Goal: Task Accomplishment & Management: Manage account settings

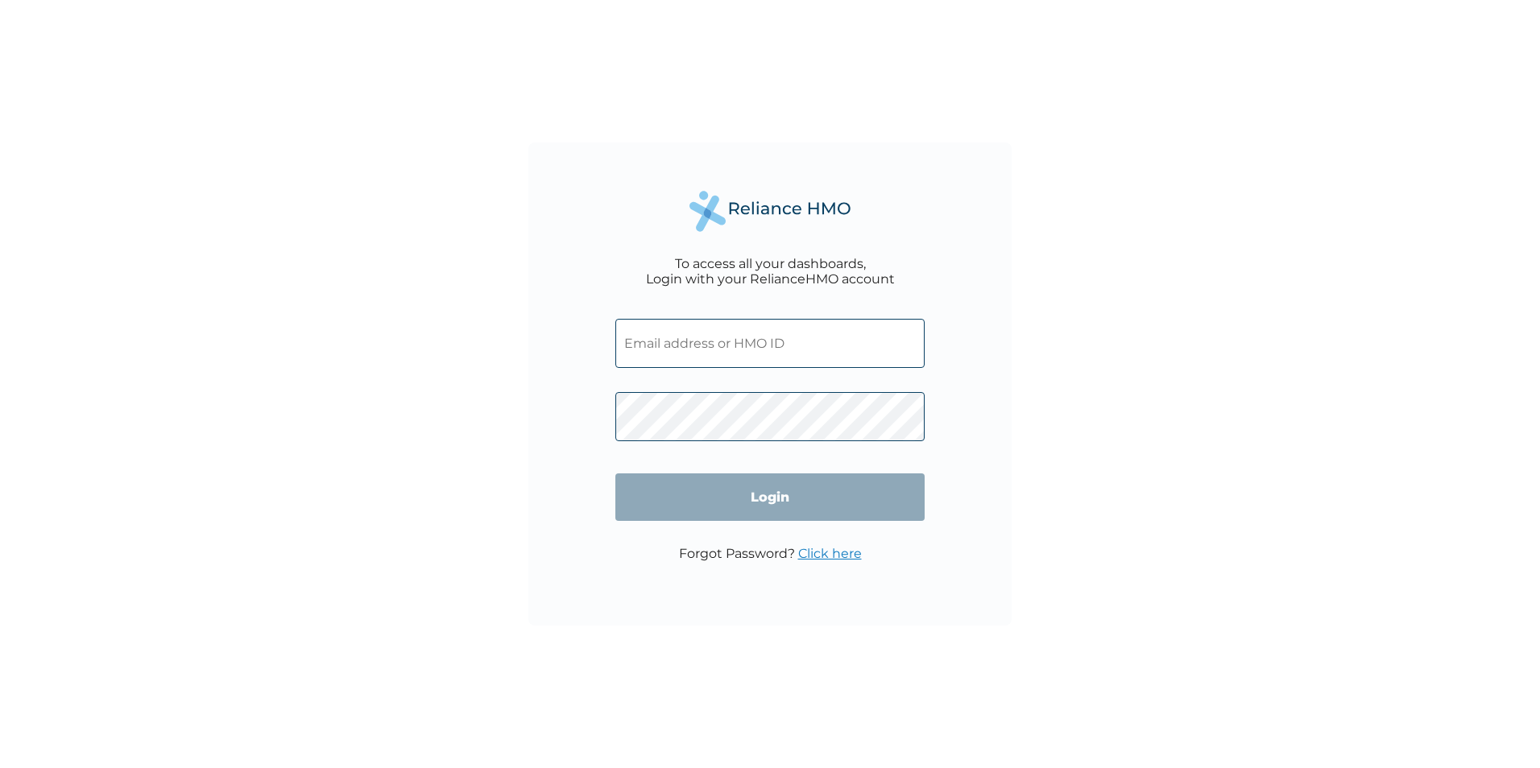
type input "idowu_maryam@yahoo.com"
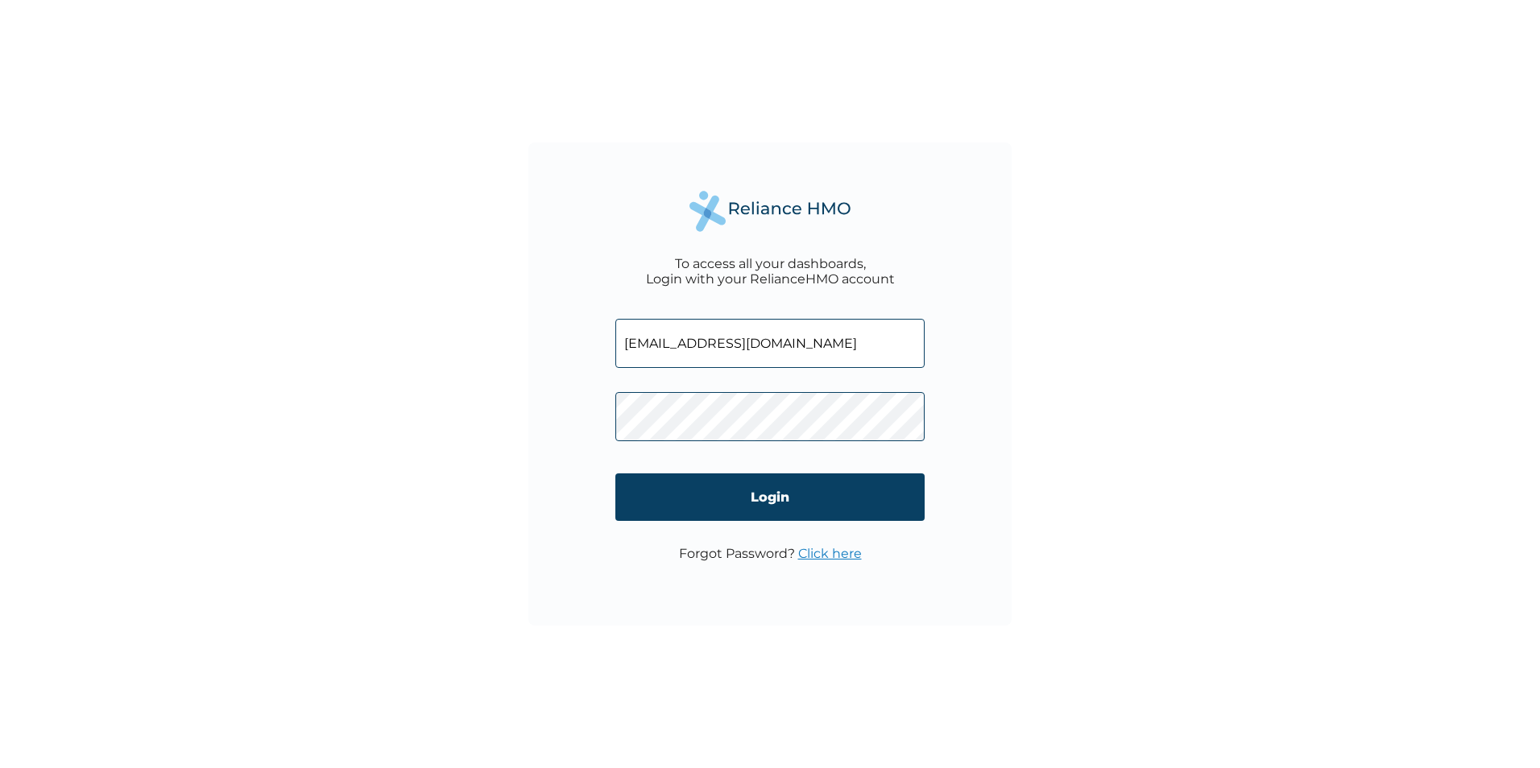
click at [827, 501] on input "Login" at bounding box center [769, 497] width 309 height 48
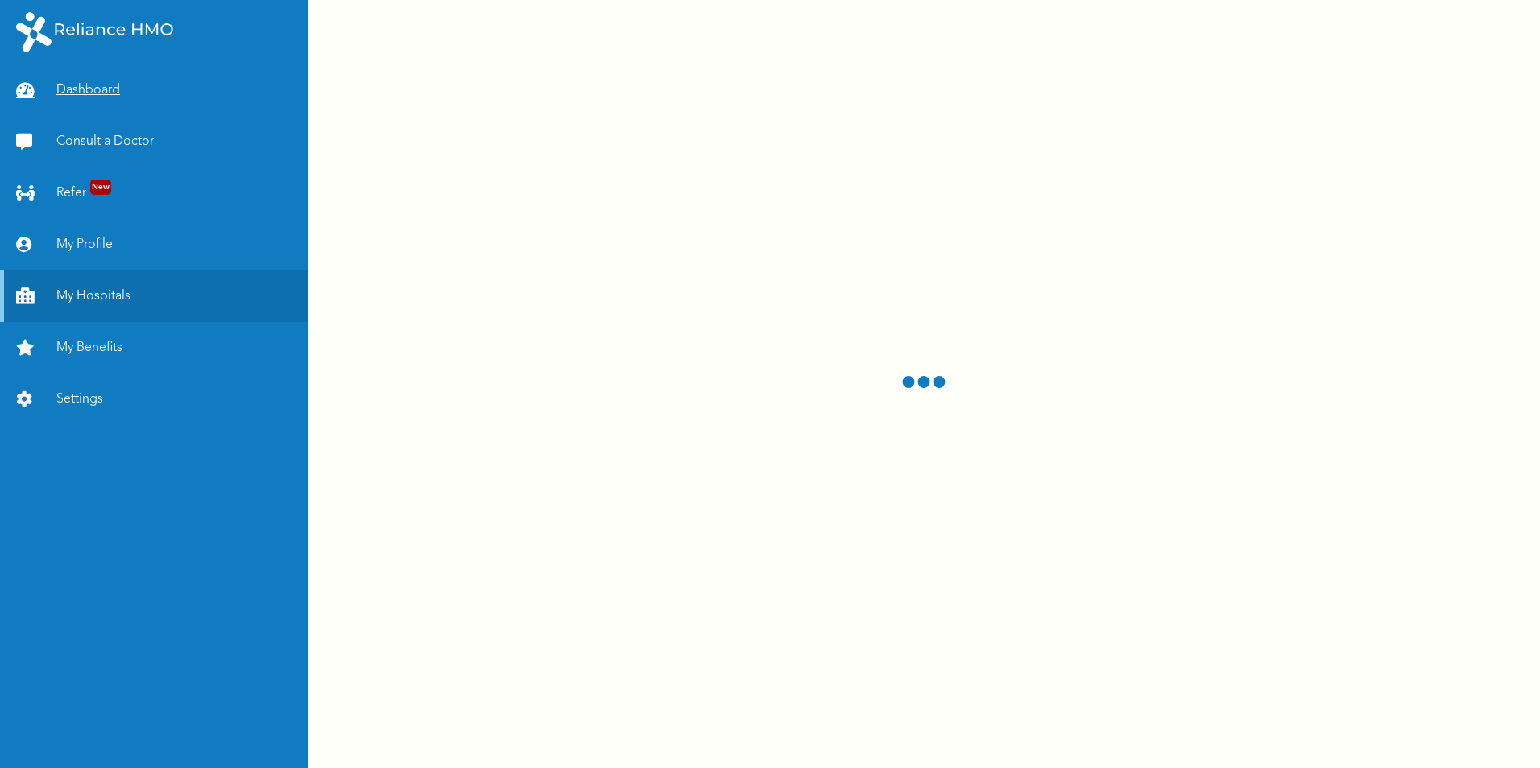
click at [107, 88] on link "Dashboard" at bounding box center [154, 90] width 308 height 52
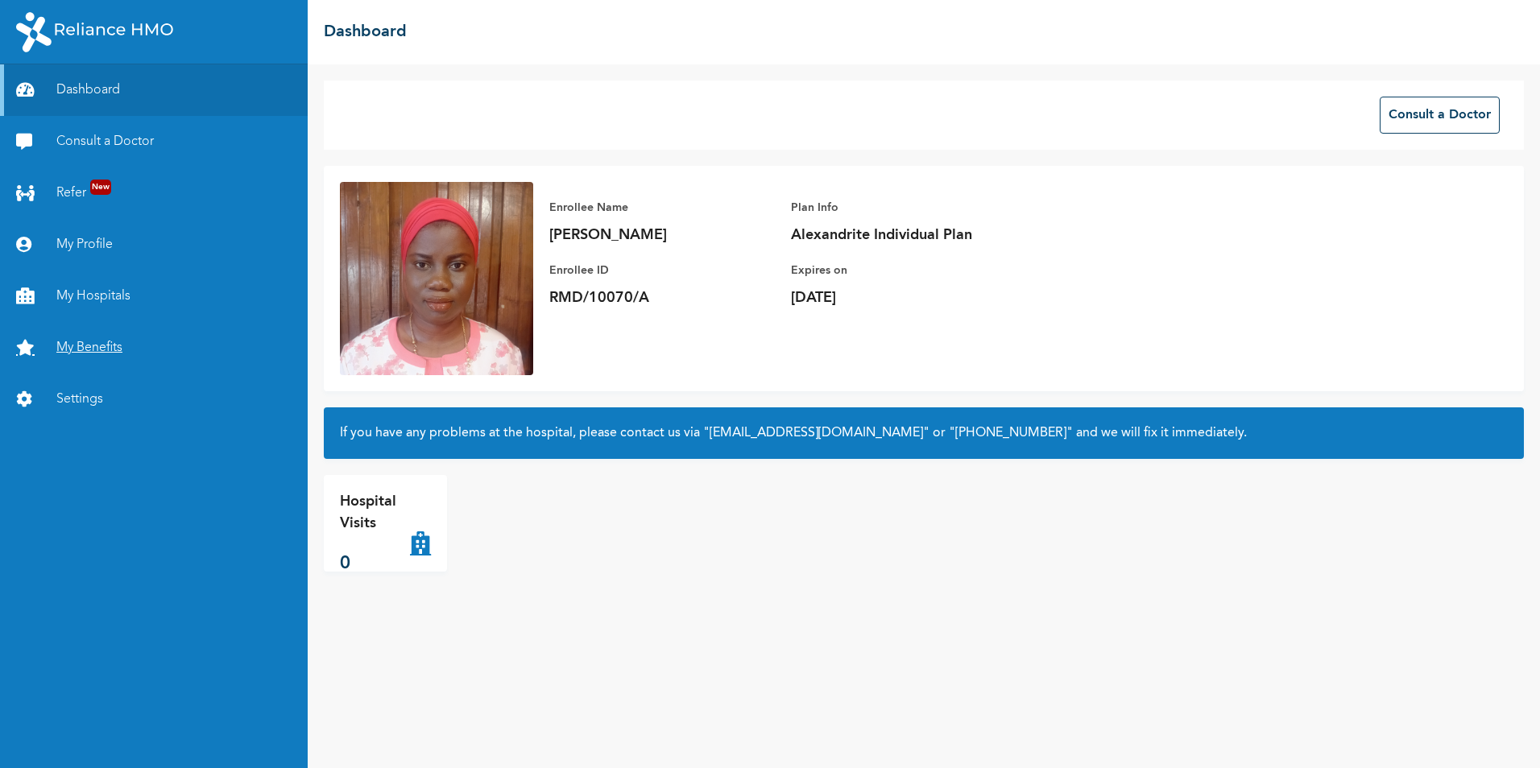
click at [104, 350] on link "My Benefits" at bounding box center [154, 348] width 308 height 52
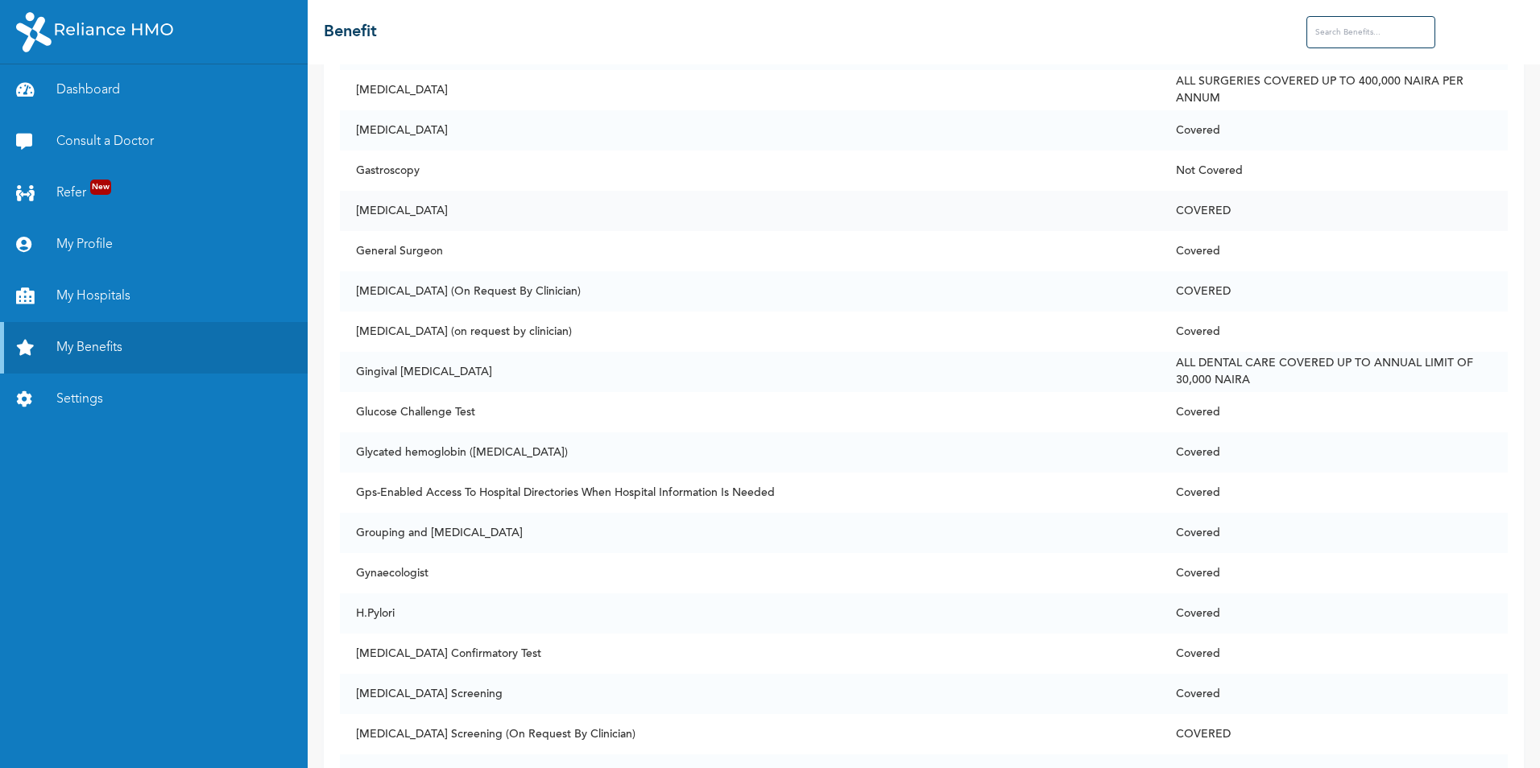
scroll to position [4155, 0]
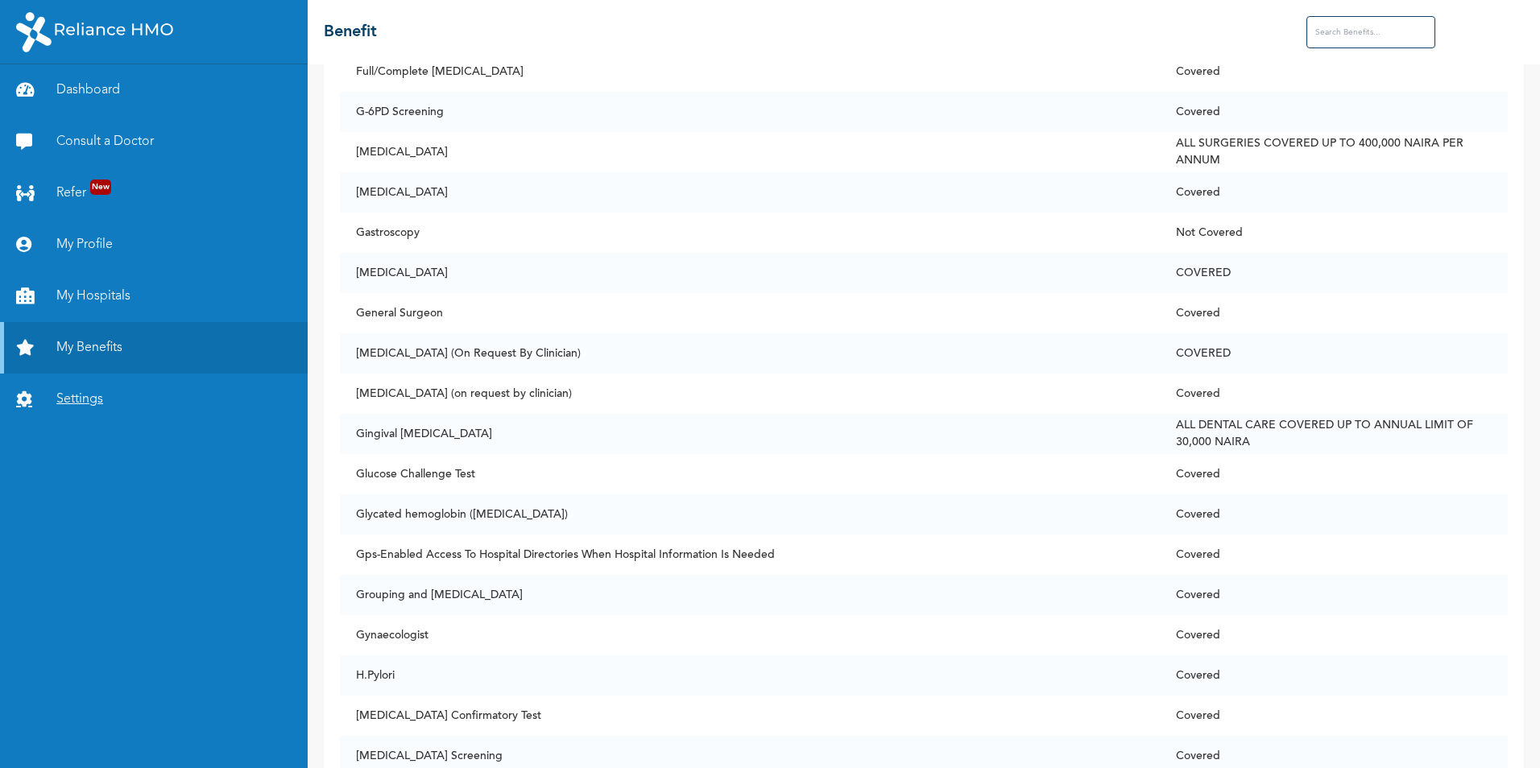
click at [108, 398] on link "Settings" at bounding box center [154, 400] width 308 height 52
